Goal: Transaction & Acquisition: Purchase product/service

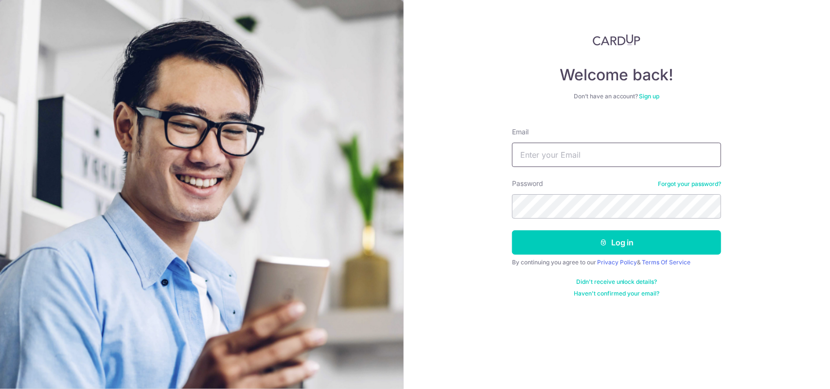
click at [540, 158] on input "Email" at bounding box center [616, 155] width 209 height 24
type input "louis2k@gmail.com"
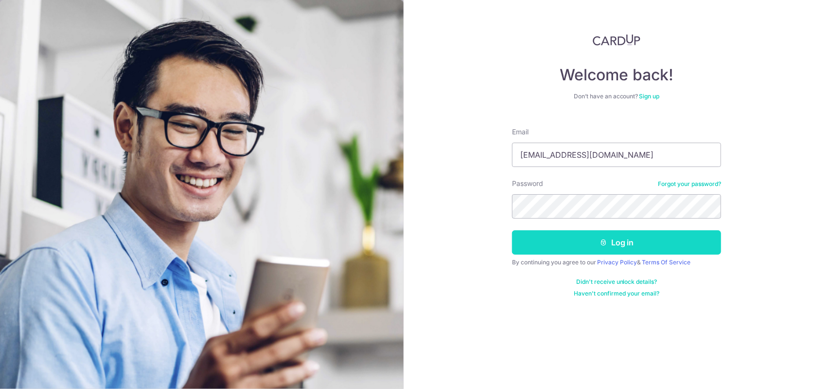
click at [599, 243] on button "Log in" at bounding box center [616, 242] width 209 height 24
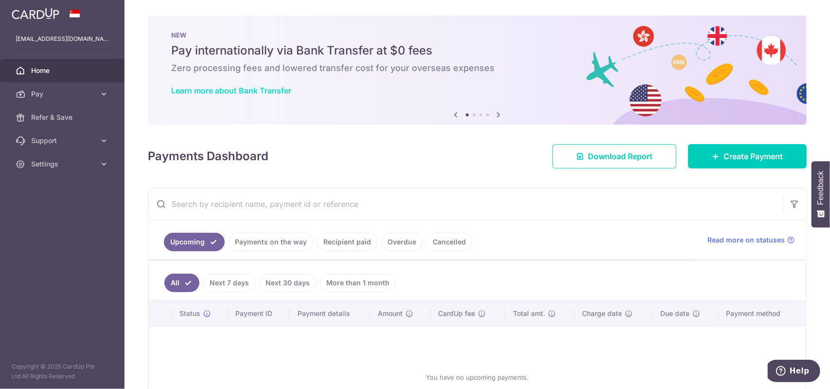
click at [274, 89] on link "Learn more about Bank Transfer" at bounding box center [231, 91] width 120 height 10
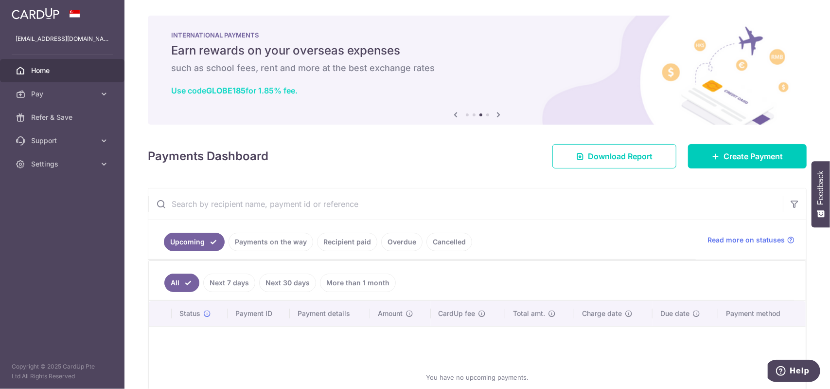
click at [276, 94] on link "Use code GLOBE185 for 1.85% fee." at bounding box center [234, 91] width 126 height 10
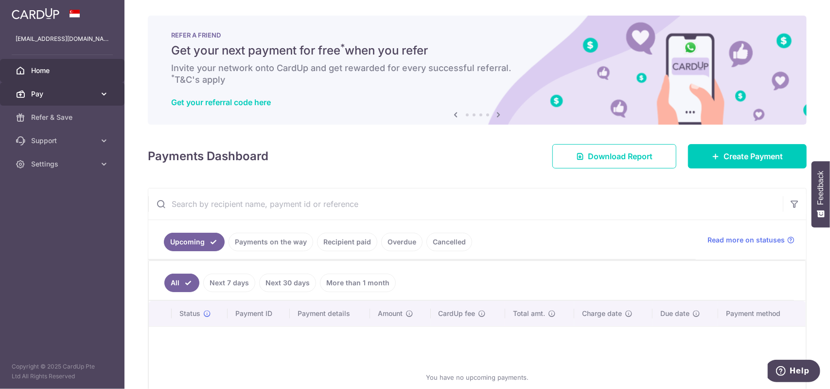
click at [79, 93] on span "Pay" at bounding box center [63, 94] width 64 height 10
click at [102, 92] on icon at bounding box center [104, 94] width 10 height 10
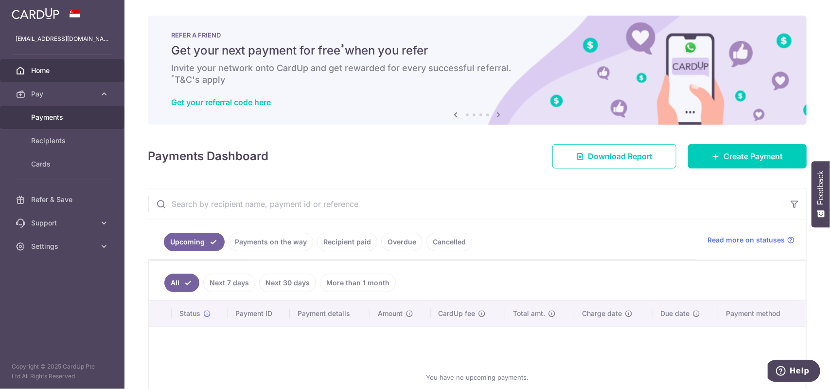
click at [91, 124] on link "Payments" at bounding box center [62, 117] width 125 height 23
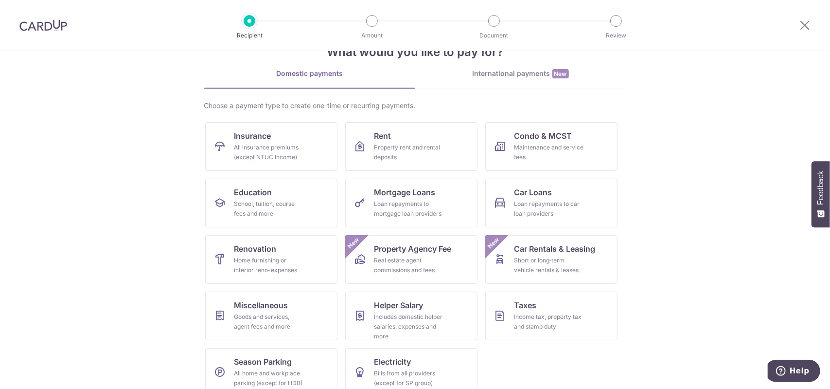
scroll to position [46, 0]
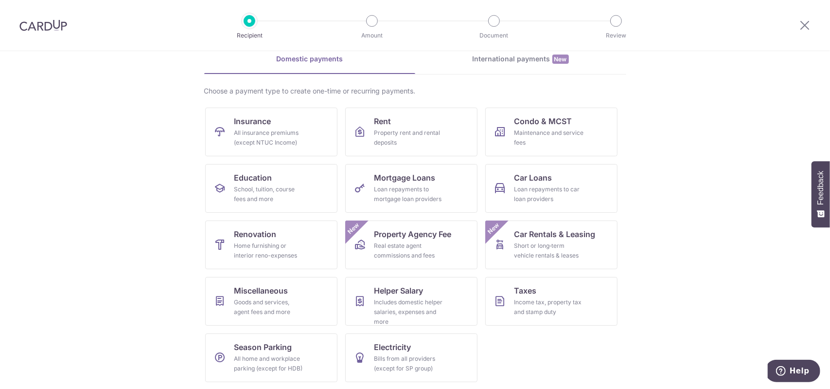
click at [502, 55] on div "International payments New" at bounding box center [520, 59] width 211 height 10
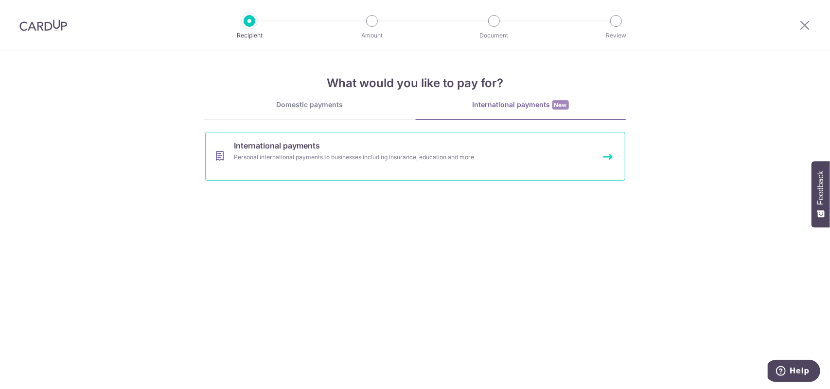
click at [342, 151] on link "International payments Personal international payments to businesses including …" at bounding box center [415, 156] width 420 height 49
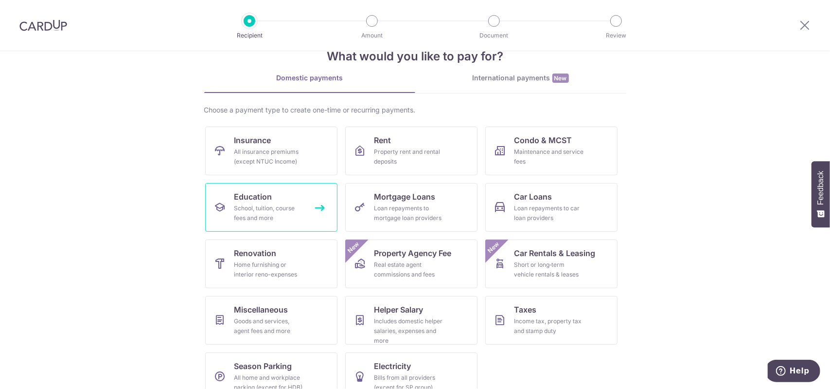
scroll to position [46, 0]
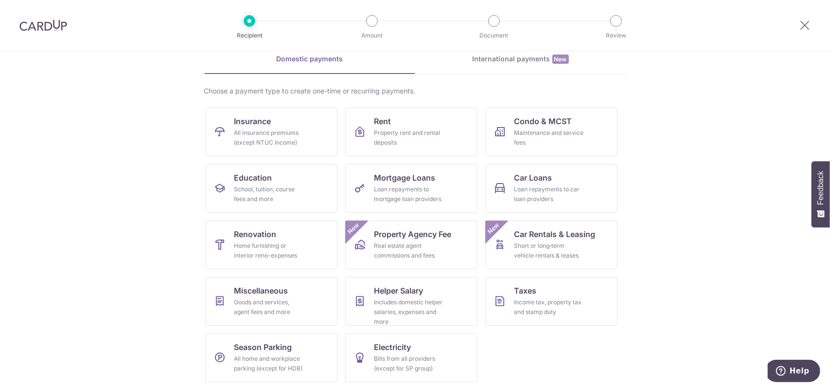
click at [472, 61] on div "International payments New" at bounding box center [520, 59] width 211 height 10
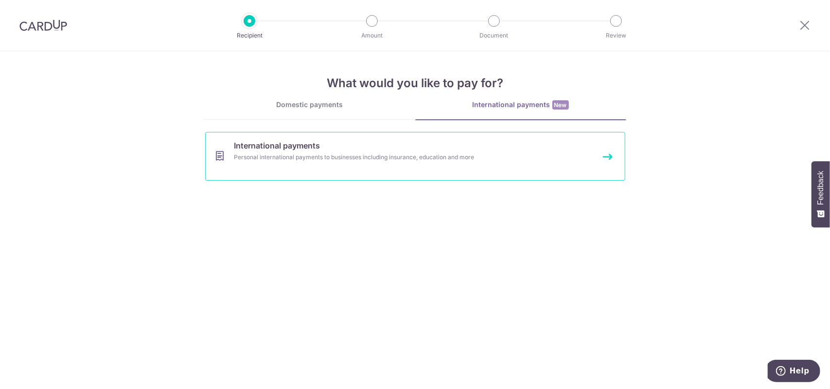
click at [429, 163] on link "International payments Personal international payments to businesses including …" at bounding box center [415, 156] width 420 height 49
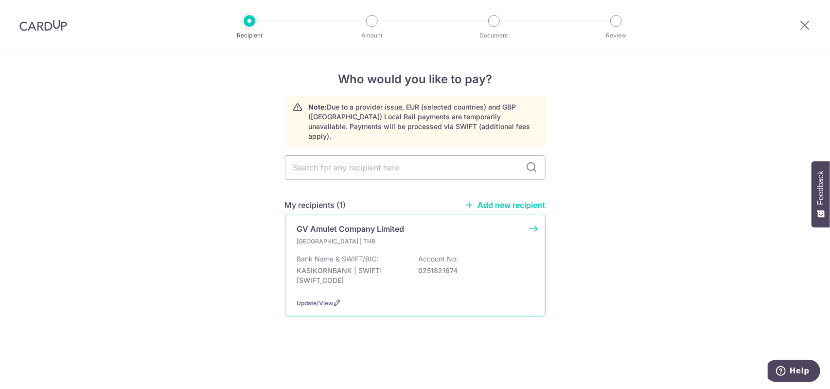
click at [419, 224] on div "GV Amulet Company Limited" at bounding box center [409, 229] width 225 height 12
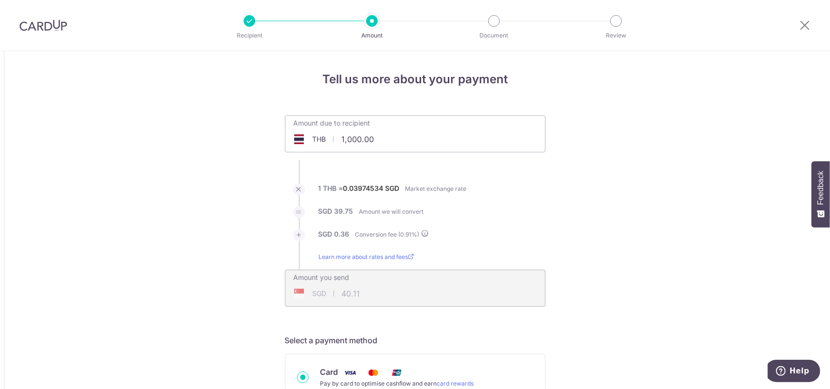
scroll to position [243, 0]
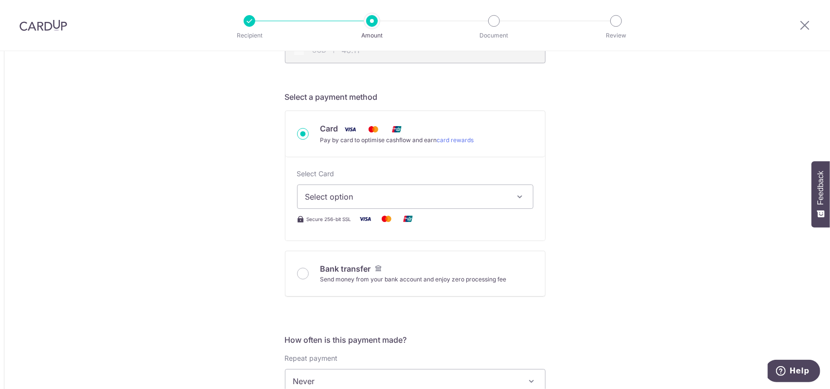
click at [516, 193] on icon "button" at bounding box center [521, 197] width 10 height 10
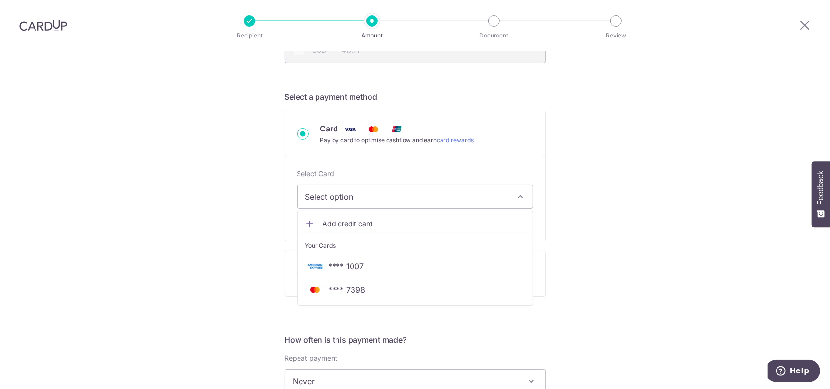
click at [513, 192] on button "Select option" at bounding box center [415, 196] width 236 height 24
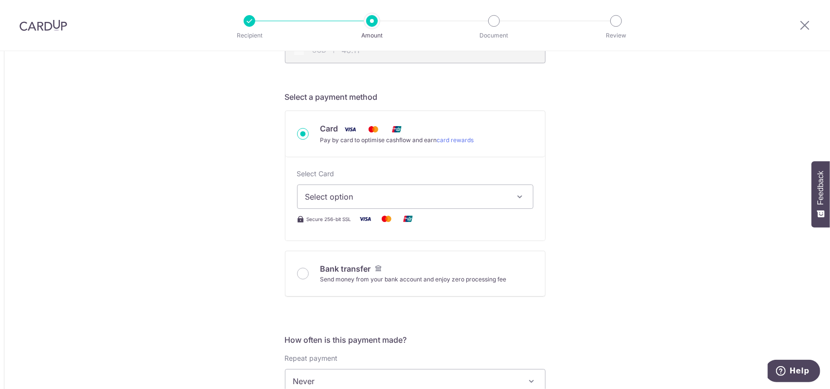
click at [500, 271] on div "Bank transfer" at bounding box center [414, 269] width 186 height 12
click at [309, 271] on input "Bank transfer Send money from your bank account and enjoy zero processing fee" at bounding box center [303, 274] width 12 height 12
radio input "true"
click at [304, 353] on label "Repeat payment" at bounding box center [311, 358] width 53 height 10
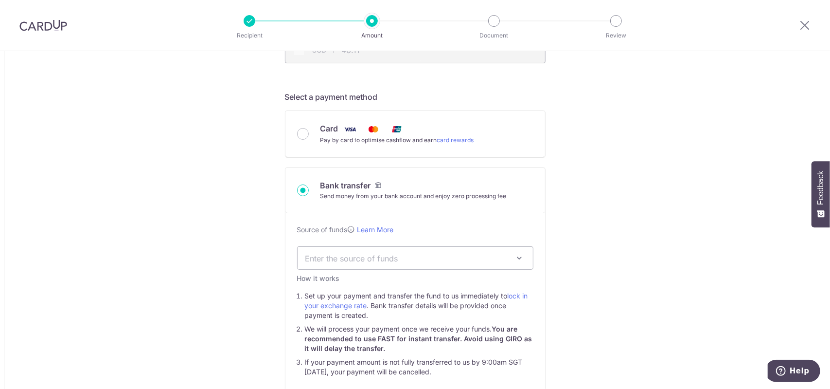
type input "1,000.00"
type input "40.05"
